Goal: Information Seeking & Learning: Learn about a topic

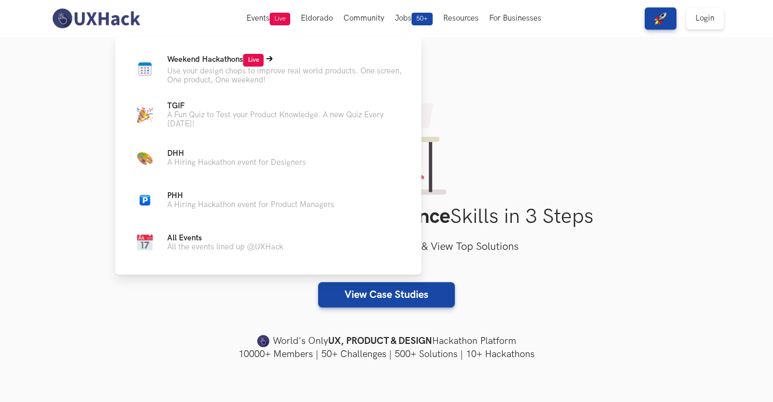
click at [240, 61] on span "Weekend Hackathons Live" at bounding box center [215, 59] width 97 height 9
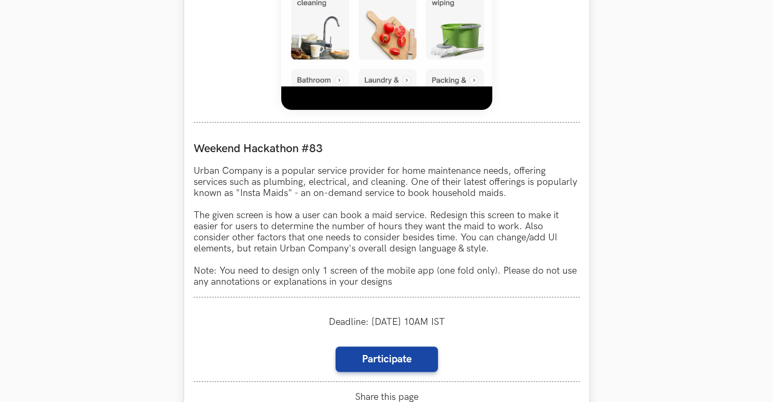
scroll to position [916, 0]
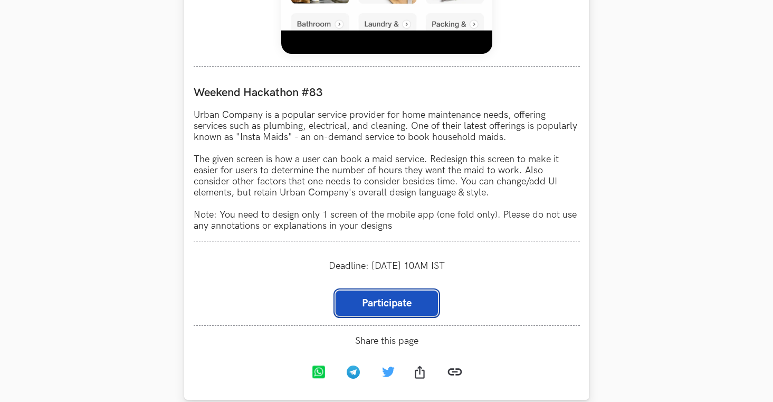
click at [418, 310] on link "Participate" at bounding box center [387, 302] width 102 height 25
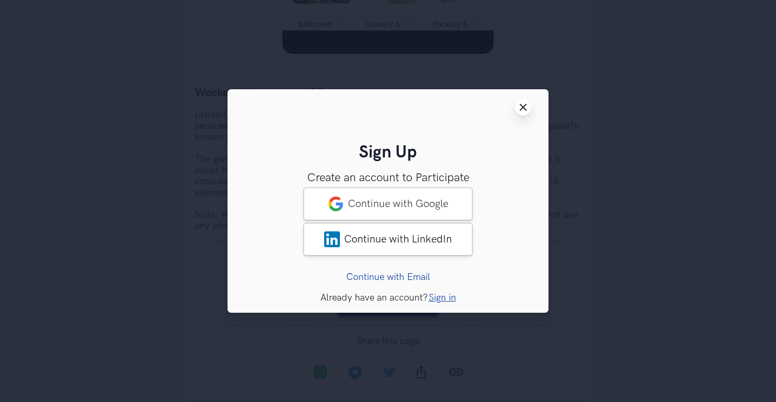
click at [522, 106] on line at bounding box center [523, 108] width 6 height 6
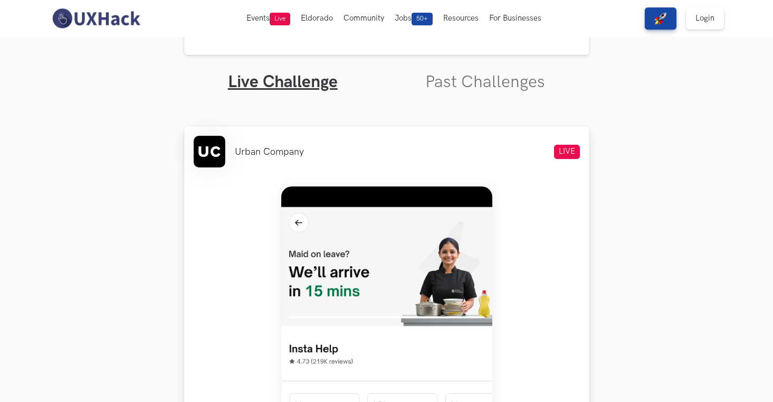
scroll to position [274, 0]
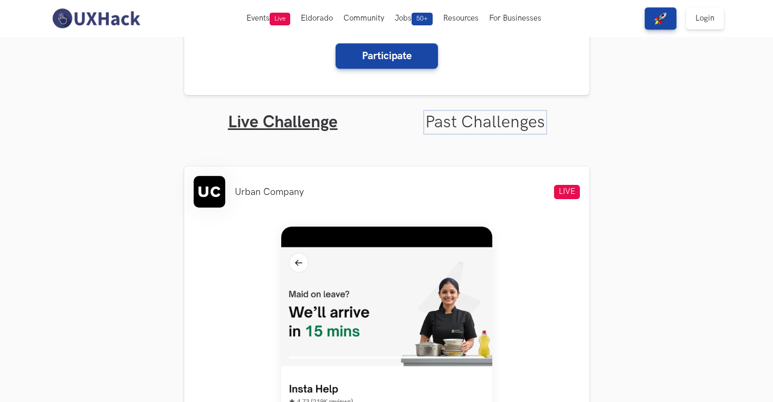
click at [460, 122] on link "Past Challenges" at bounding box center [485, 122] width 120 height 21
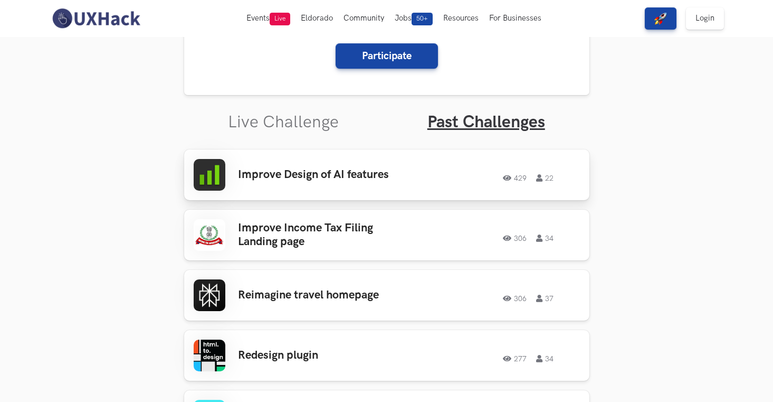
click at [369, 184] on div "Improve Design of AI features 429 22 429 22" at bounding box center [387, 175] width 386 height 32
click at [113, 22] on img at bounding box center [96, 18] width 94 height 22
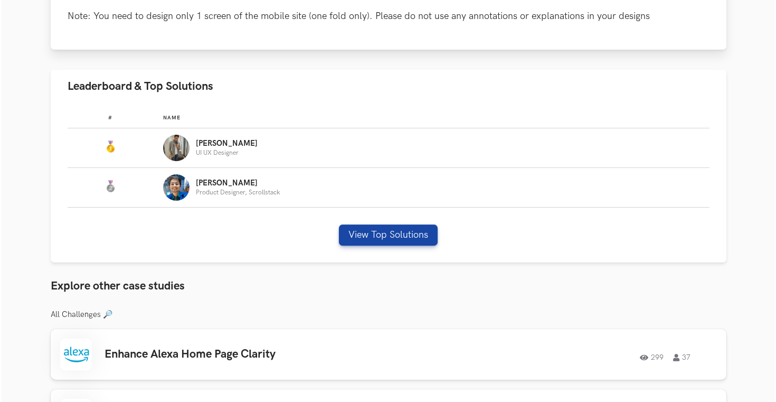
scroll to position [704, 0]
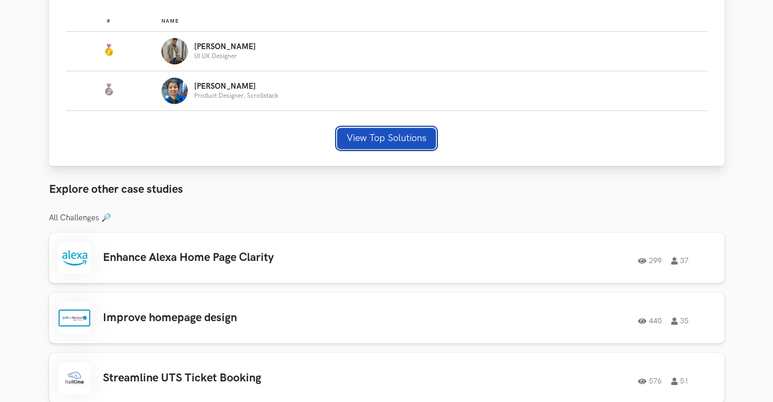
click at [406, 131] on button "View Top Solutions" at bounding box center [386, 138] width 99 height 21
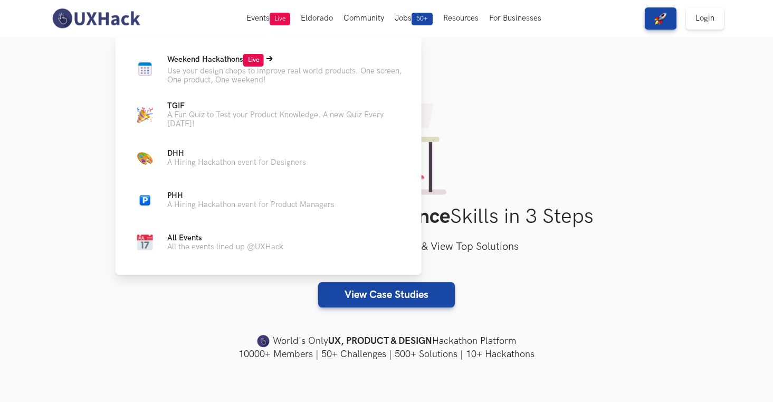
click at [238, 63] on span "Weekend Hackathons Live" at bounding box center [215, 59] width 97 height 9
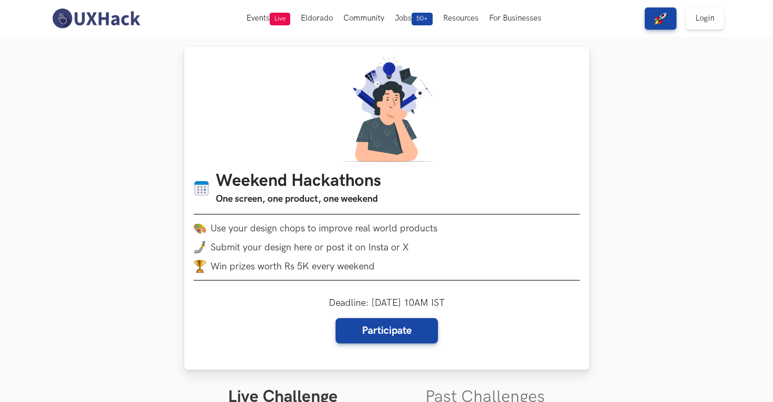
scroll to position [153, 0]
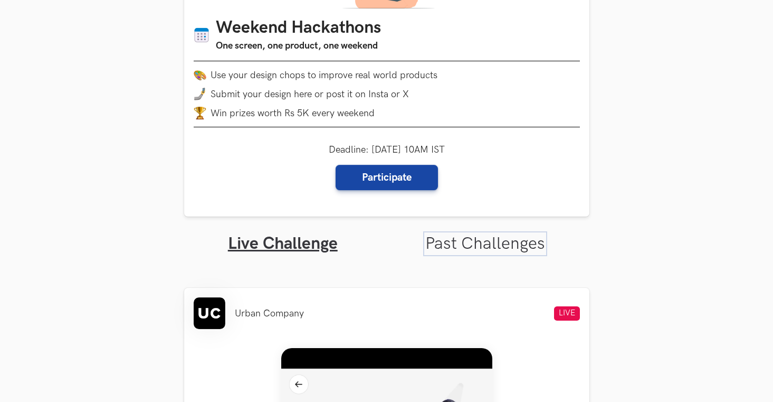
click at [465, 239] on link "Past Challenges" at bounding box center [485, 243] width 120 height 21
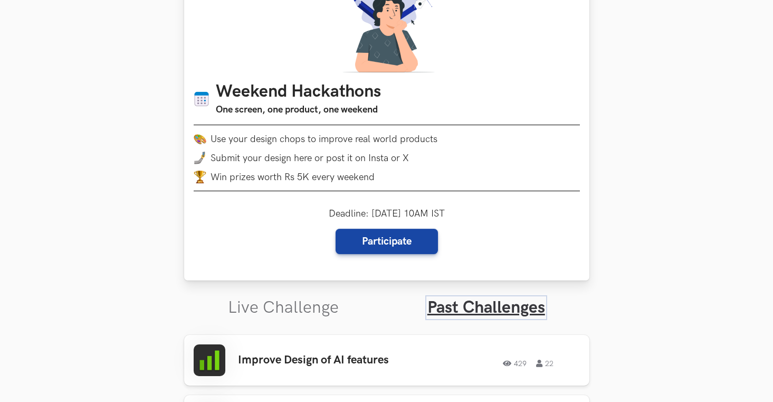
scroll to position [243, 0]
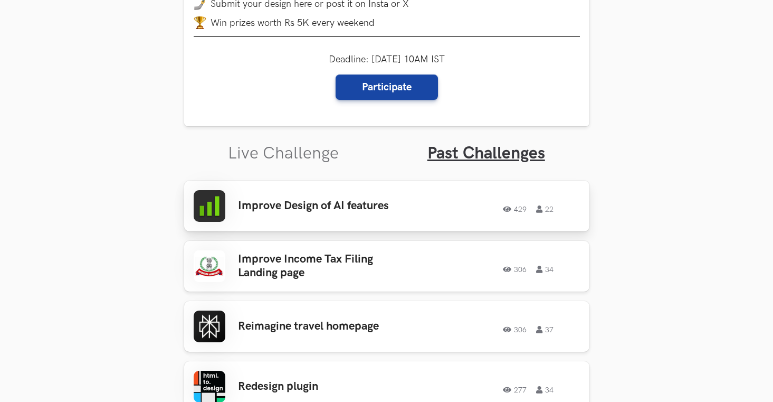
click at [325, 214] on div "Improve Design of AI features 429 22 429 22" at bounding box center [387, 206] width 386 height 32
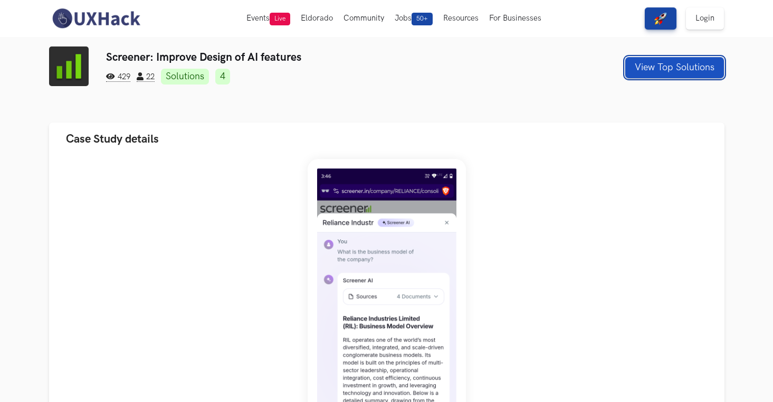
click at [648, 65] on button "View Top Solutions" at bounding box center [674, 67] width 99 height 21
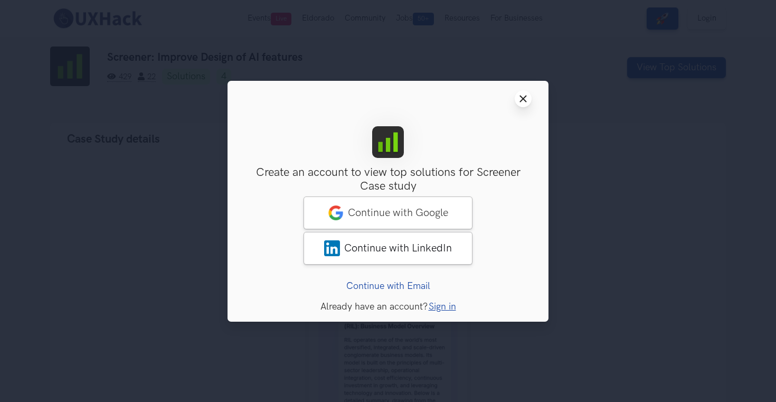
click at [522, 97] on line at bounding box center [523, 99] width 6 height 6
